Goal: Information Seeking & Learning: Learn about a topic

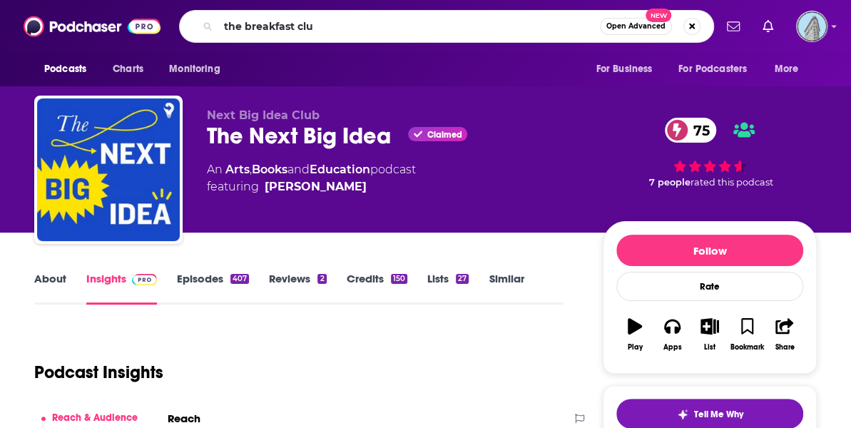
type input "the breakfast club"
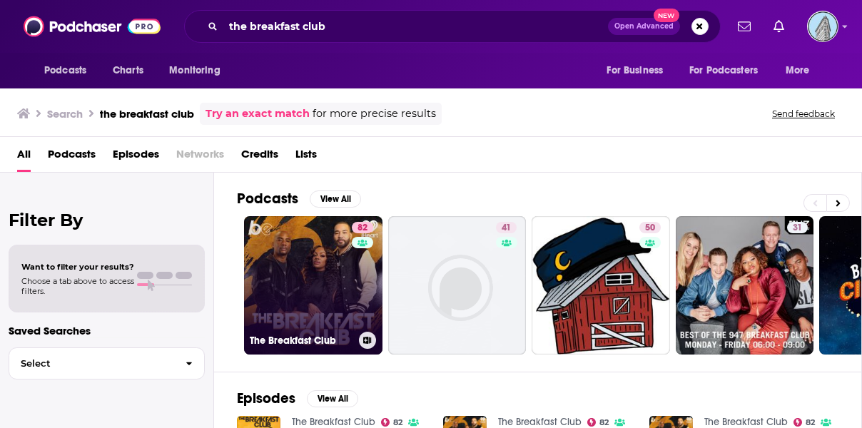
click at [317, 283] on link "82 The Breakfast Club" at bounding box center [313, 285] width 138 height 138
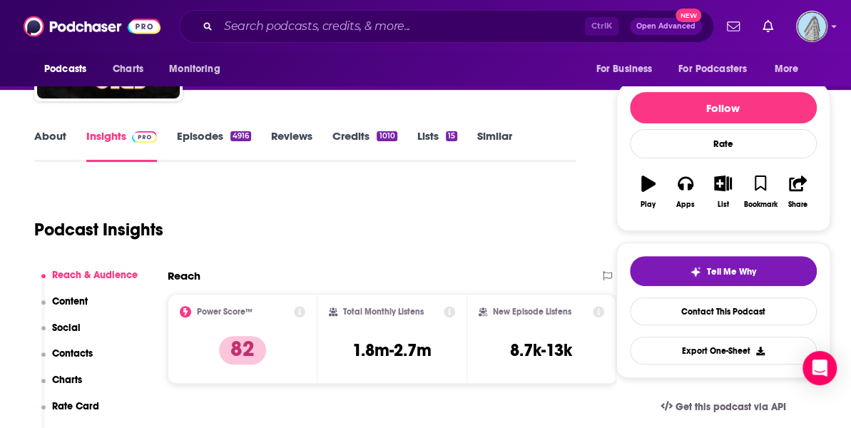
scroll to position [141, 0]
